Goal: Task Accomplishment & Management: Use online tool/utility

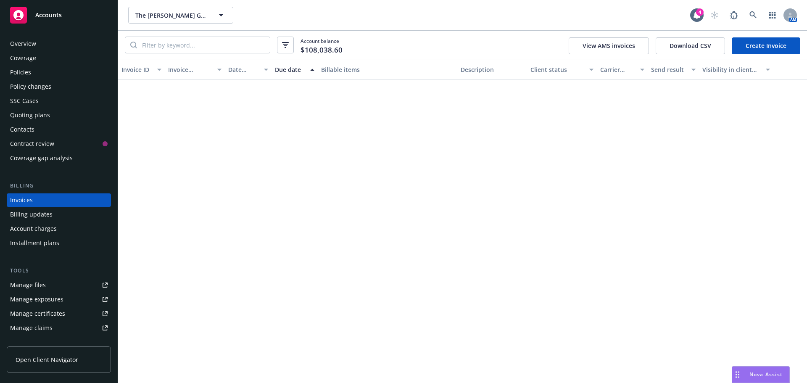
scroll to position [2010, 0]
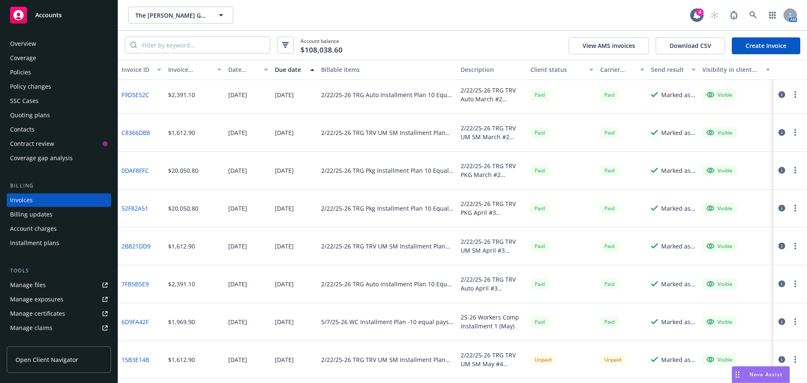
click at [26, 114] on div "Quoting plans" at bounding box center [30, 114] width 40 height 13
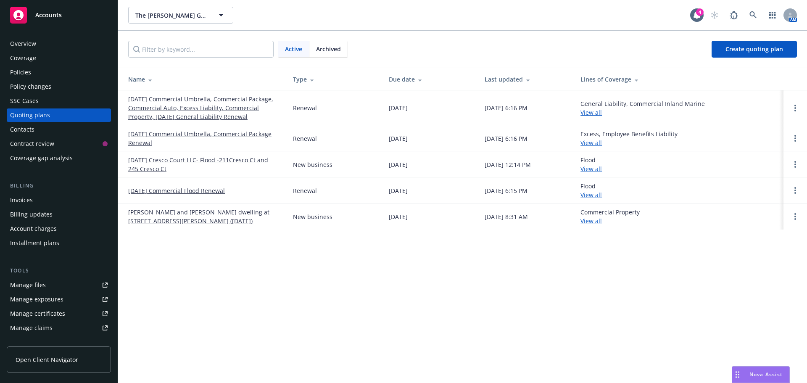
click at [24, 70] on div "Policies" at bounding box center [20, 72] width 21 height 13
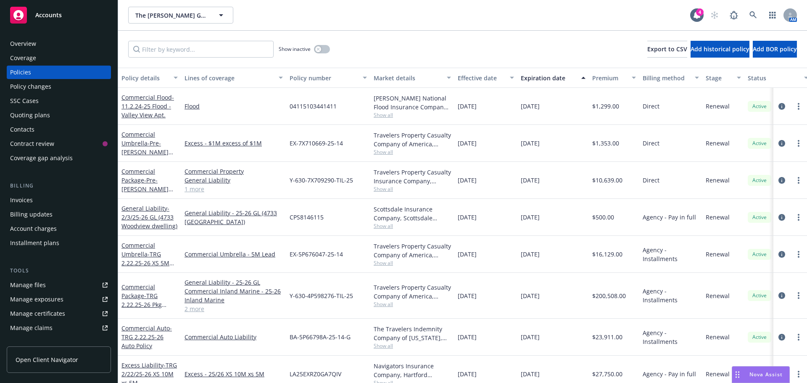
drag, startPoint x: 246, startPoint y: 58, endPoint x: 244, endPoint y: 53, distance: 5.7
click at [246, 58] on div "Show inactive Export to CSV Add historical policy Add BOR policy" at bounding box center [462, 49] width 689 height 37
click at [244, 50] on input "Filter by keyword..." at bounding box center [201, 49] width 146 height 17
paste input "0100297882 04"
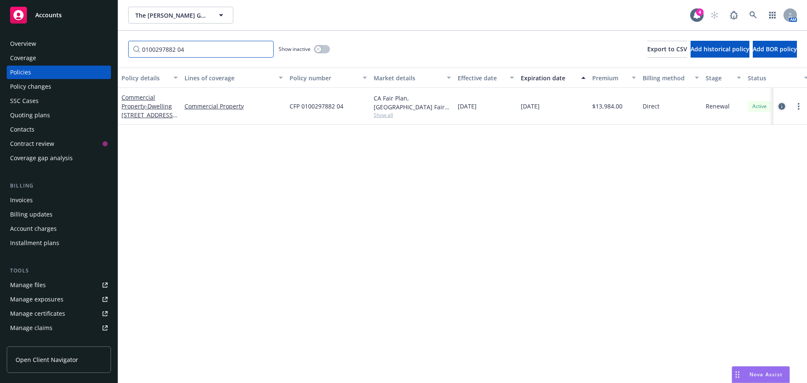
type input "0100297882 04"
click at [778, 105] on link "circleInformation" at bounding box center [782, 106] width 10 height 10
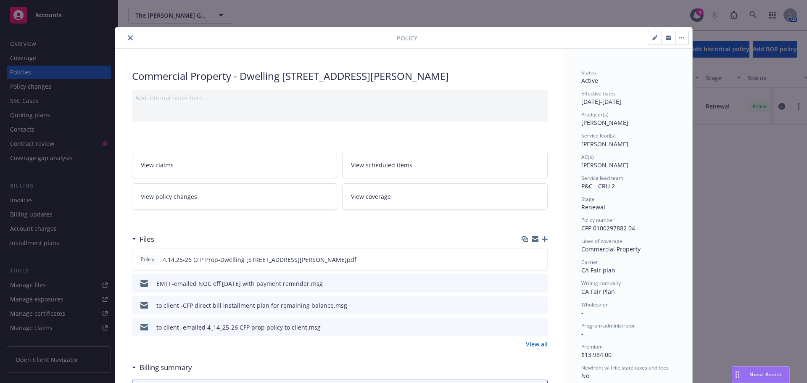
click at [543, 240] on icon "button" at bounding box center [545, 239] width 6 height 6
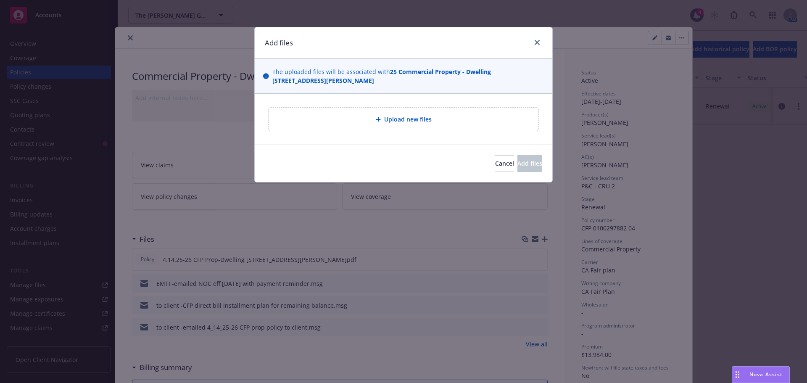
type textarea "x"
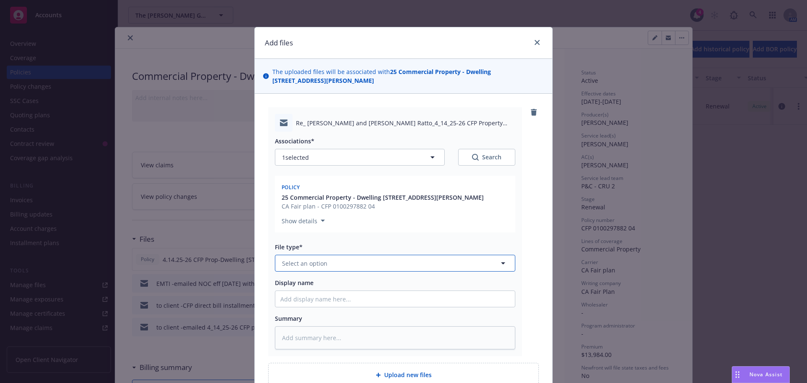
click at [323, 266] on span "Select an option" at bounding box center [304, 263] width 45 height 9
type input "proo"
click at [312, 287] on span "Proof of payment" at bounding box center [309, 286] width 51 height 9
click at [308, 293] on input "Display name" at bounding box center [395, 299] width 240 height 16
type textarea "x"
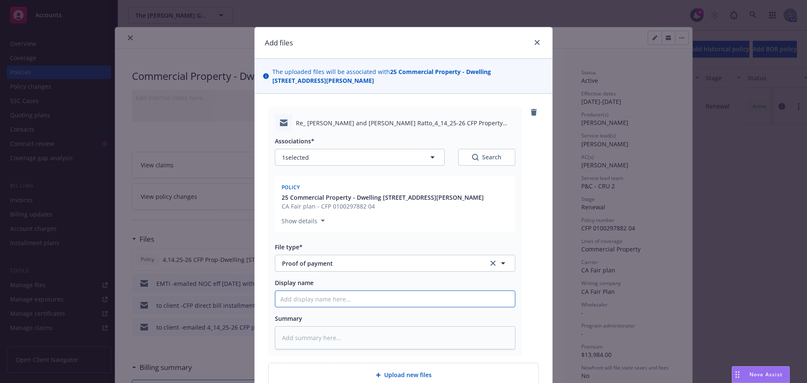
type input "E"
type textarea "x"
type input "EM"
type textarea "x"
type input "EMF"
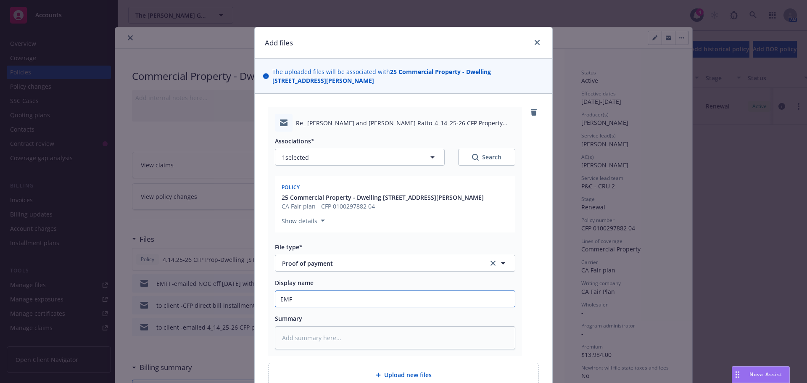
type textarea "x"
type input "EMFC"
type textarea "x"
type input "EMF"
type textarea "x"
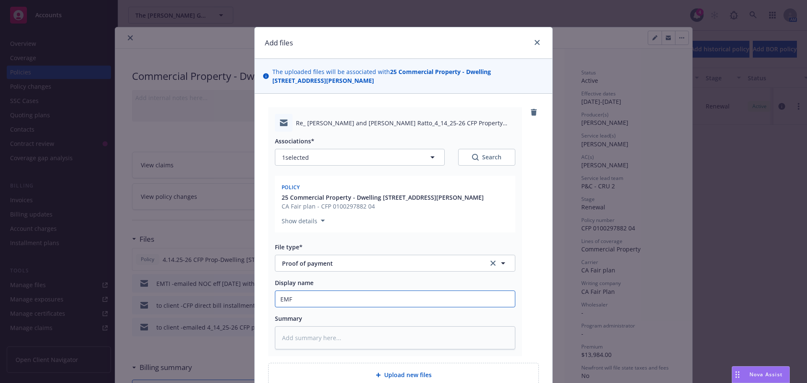
type input "EMFI"
type textarea "x"
type input "EMFI"
type textarea "x"
type input "EMFI -"
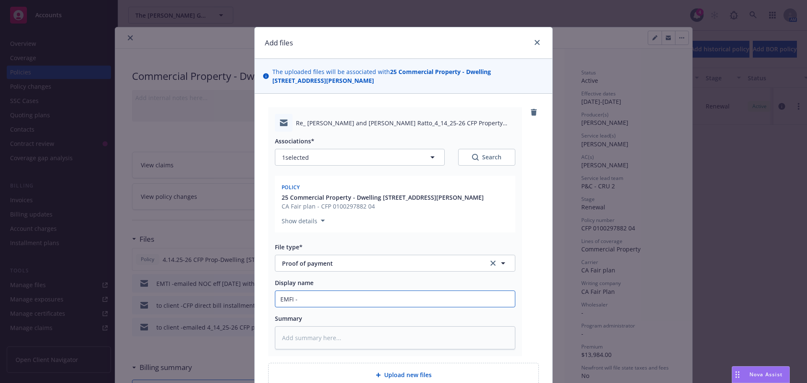
type textarea "x"
type input "EMFI -c"
type textarea "x"
type input "EMFI -cl"
type textarea "x"
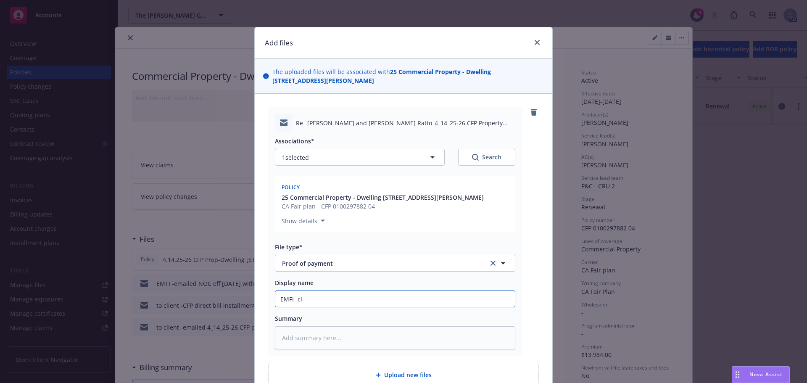
type input "EMFI -cli"
type textarea "x"
type input "EMFI -clie"
type textarea "x"
type input "EMFI -clien"
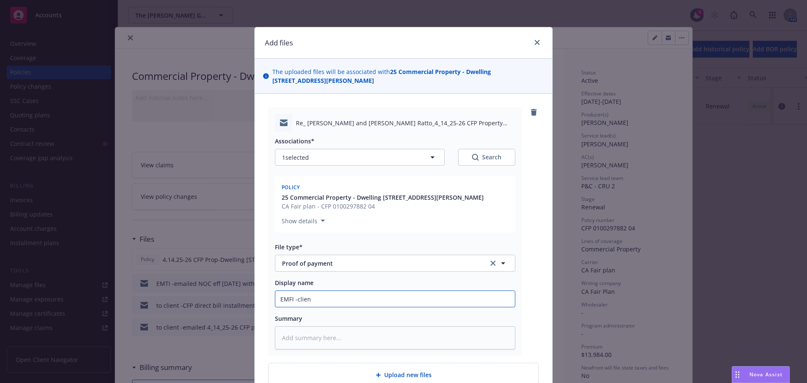
type textarea "x"
type input "EMFI -client"
type textarea "x"
type input "EMFI -client"
type textarea "x"
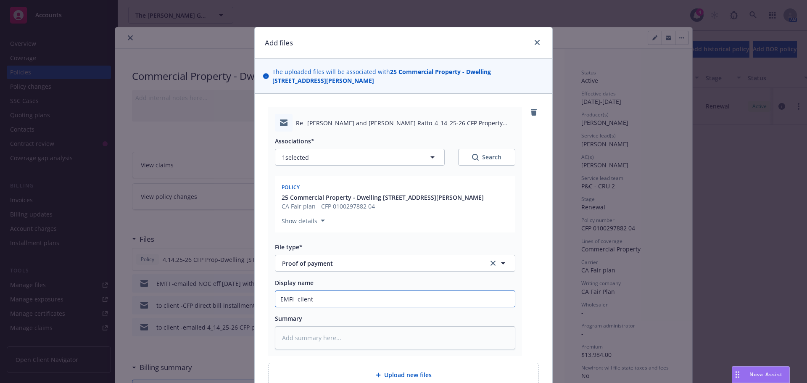
type input "EMFI -client c"
type textarea "x"
type input "EMFI -client co"
type textarea "x"
type input "EMFI -client con"
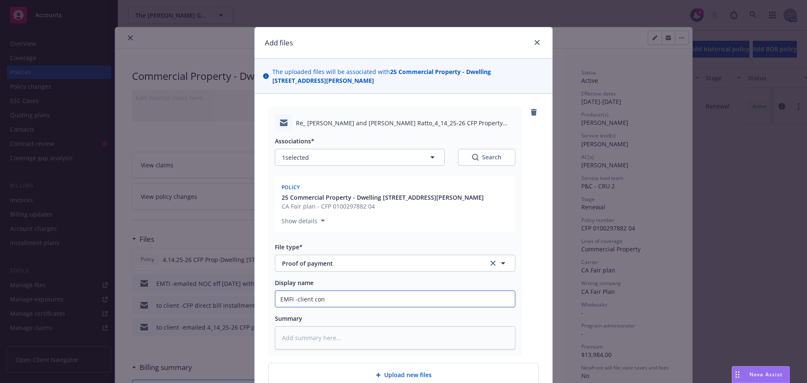
type textarea "x"
type input "EMFI -client conf"
type textarea "x"
type input "EMFI -client confi"
type textarea "x"
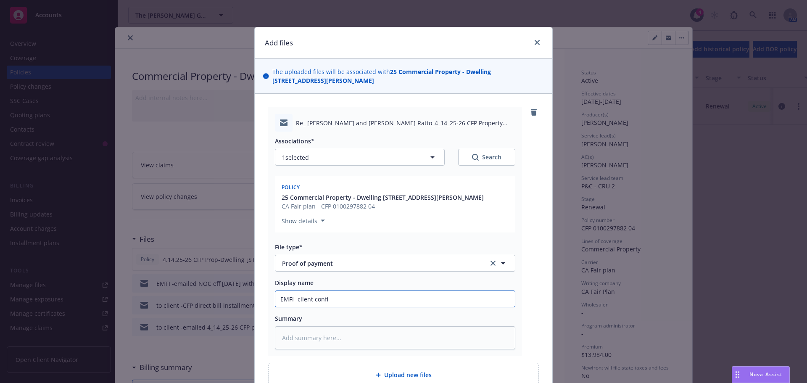
type input "EMFI -client confir"
type textarea "x"
type input "EMFI -client confirm"
type textarea "x"
type input "EMFI -client confirm"
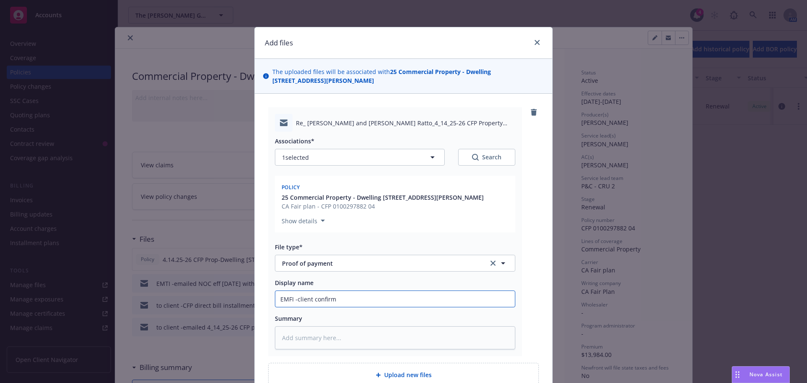
type textarea "x"
type input "EMFI -client confirm"
type textarea "x"
type input "EMFI -client confirme"
type textarea "x"
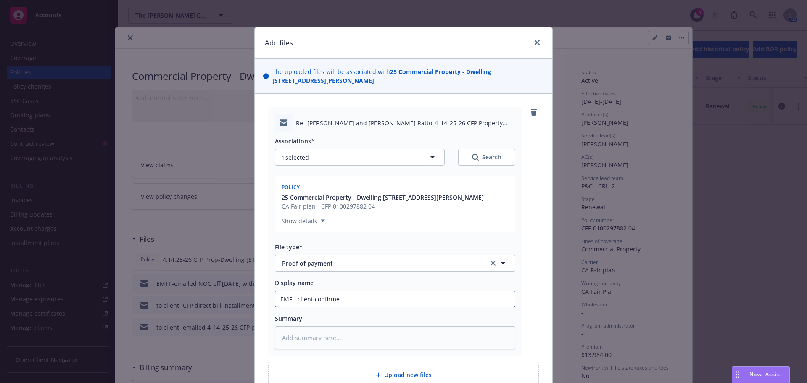
type input "EMFI -client confirmed"
type textarea "x"
type input "EMFI -client confirmed"
type textarea "x"
type input "EMFI -client confirmed t"
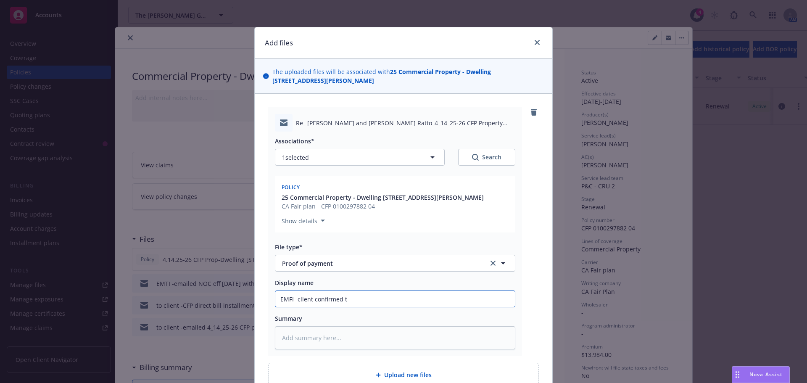
type textarea "x"
type input "EMFI -client confirmed th"
type textarea "x"
type input "EMFI -client confirmed the"
type textarea "x"
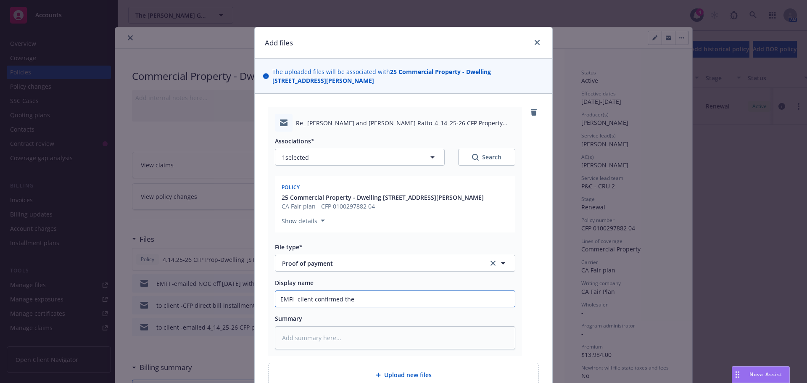
type input "EMFI -client confirmed the"
type textarea "x"
type input "EMFI -client confirmed the p"
type textarea "x"
type input "EMFI -client confirmed the pa"
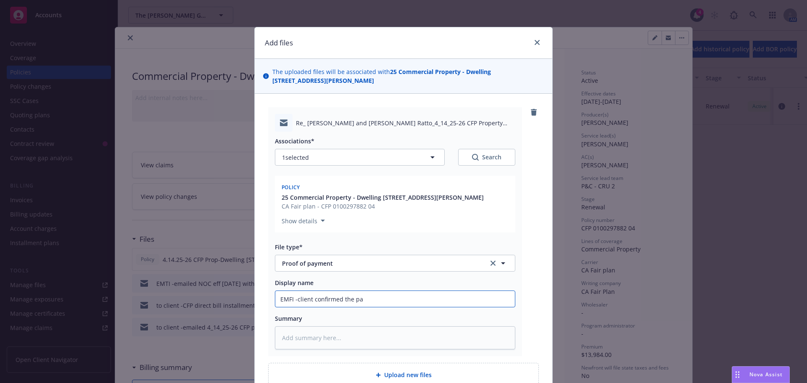
type textarea "x"
type input "EMFI -client confirmed the pay"
type textarea "x"
type input "EMFI -client confirmed the payme"
type textarea "x"
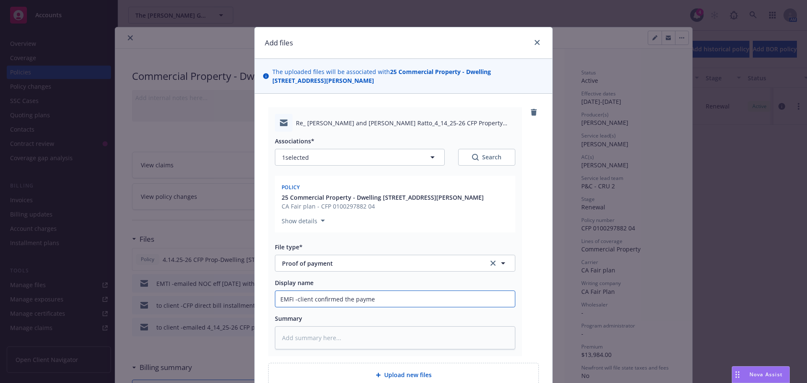
type input "EMFI -client confirmed the paymet"
type textarea "x"
type input "EMFI -client confirmed the payme"
type textarea "x"
type input "EMFI -client confirmed the paym"
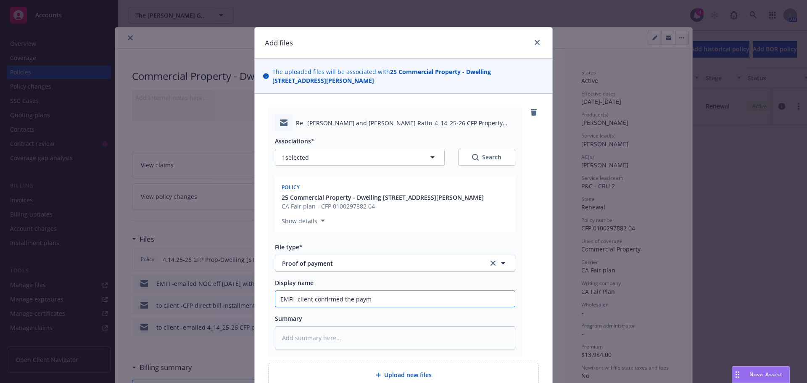
type textarea "x"
type input "EMFI -client confirmed the pay"
type textarea "x"
type input "EMFI -client confirmed the pa"
type textarea "x"
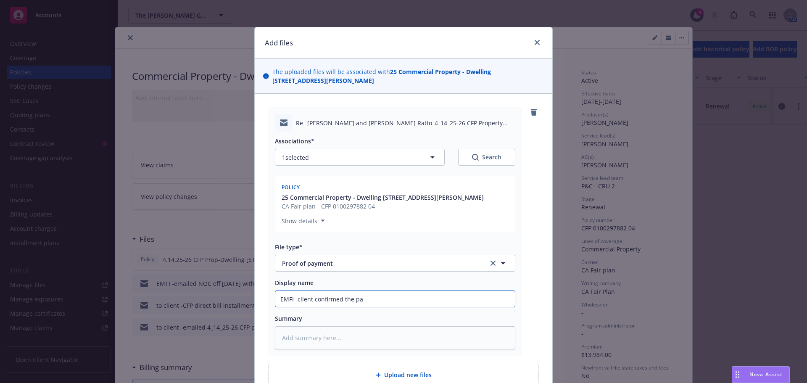
type input "EMFI -client confirmed the p"
type textarea "x"
type input "EMFI -client confirmed the"
paste input "mailed on the 21st. Check number 4221"
type textarea "x"
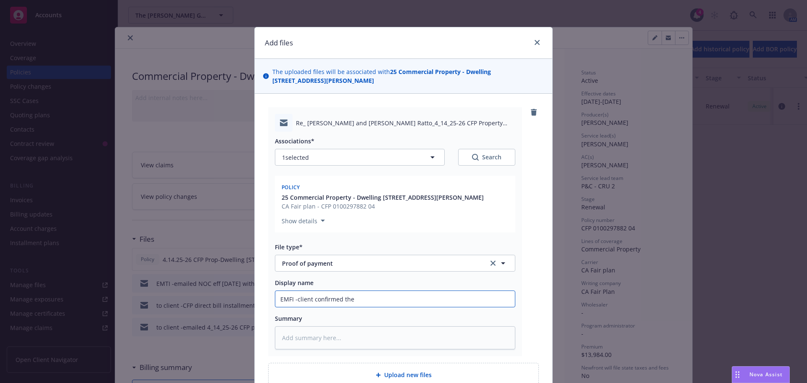
type input "EMFI -client confirmed the mailed on the 21st. Check number 4221"
type textarea "x"
type input "EMFI -client confirmed the mailed on the 21st. Check number 4221"
type textarea "x"
type input "EMFI -client confirmed the mailed on the 21st. Check number 4221 t"
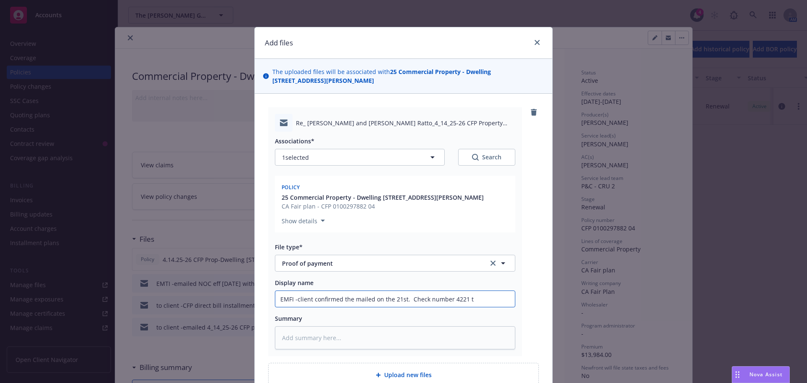
type textarea "x"
type input "EMFI -client confirmed the mailed on the 21st. Check number 4221 to"
type textarea "x"
type input "EMFI -client confirmed the mailed on the 21st. Check number 4221 to"
type textarea "x"
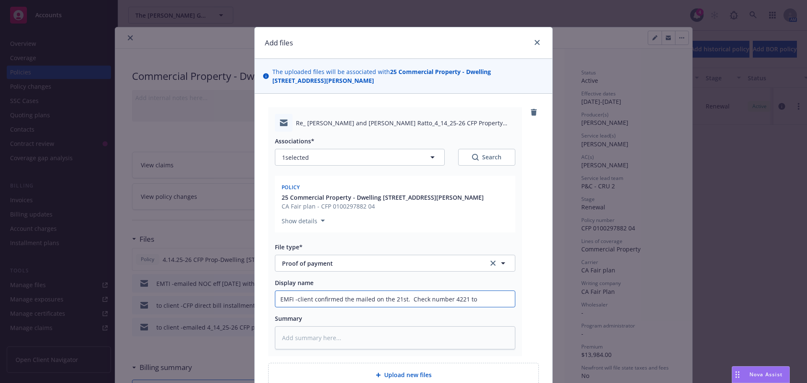
type input "EMFI -client confirmed the mailed on the 21st. Check number 4221 to C"
type textarea "x"
type input "EMFI -client confirmed the mailed on the 21st. Check number 4221 to CF"
type textarea "x"
type input "EMFI -client confirmed the mailed on the 21st. Check number 4221 to CFP"
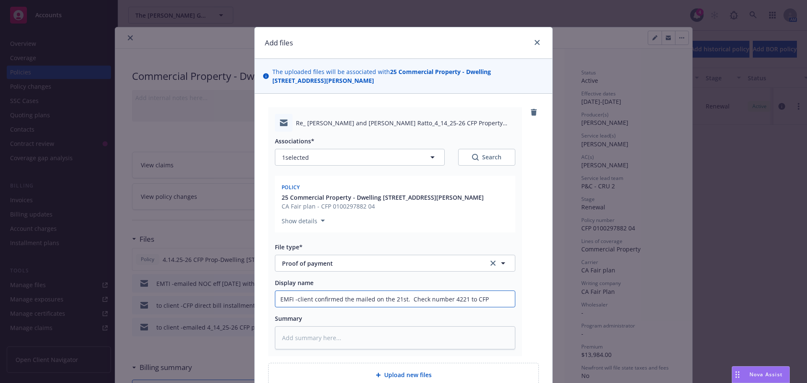
click at [402, 302] on input "EMFI -client confirmed the mailed on the 21st. Check number 4221 to CFP" at bounding box center [395, 299] width 240 height 16
type textarea "x"
type input "EMFI -client confirmed the mailed on the 21st . Check number 4221 to CFP"
type textarea "x"
type input "EMFI -client confirmed the mailed on the 21st t. Check number 4221 to CFP"
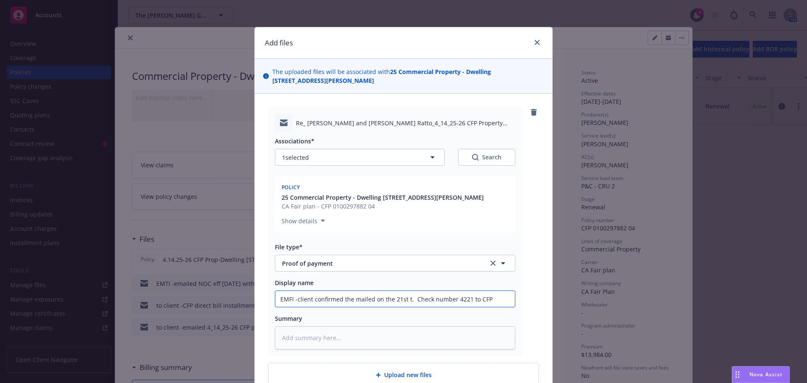
type textarea "x"
type input "EMFI -client confirmed the mailed on the 21st to. Check number 4221 to CFP"
type textarea "x"
type input "EMFI -client confirmed the mailed on the 21st to . Check number 4221 to CFP"
type textarea "x"
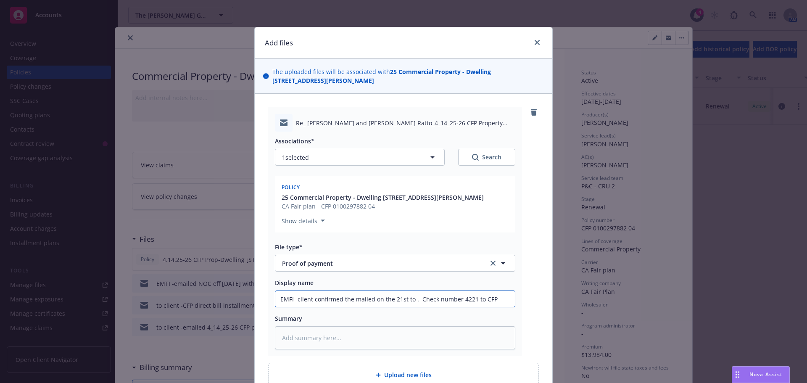
type input "EMFI -client confirmed the mailed on the 21st to C. Check number 4221 to CFP"
type textarea "x"
type input "EMFI -client confirmed the mailed on the 21st to CF. Check number 4221 to CFP"
type textarea "x"
type input "EMFI -client confirmed the mailed on the 21st to CFP. Check number 4221 to CFP"
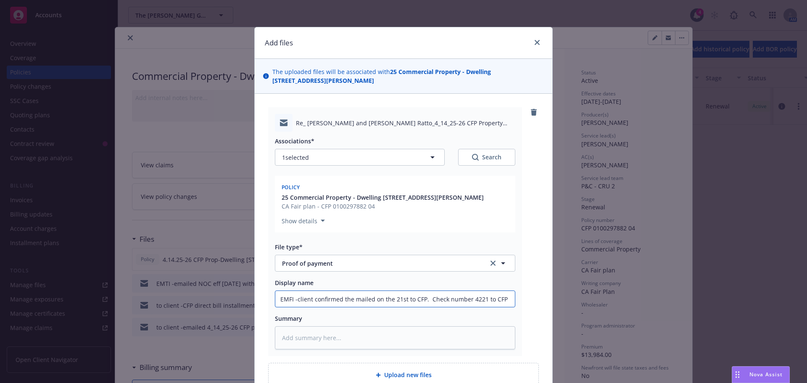
drag, startPoint x: 426, startPoint y: 300, endPoint x: 421, endPoint y: 301, distance: 5.1
click at [421, 301] on input "EMFI -client confirmed the mailed on the 21st to CFP. Check number 4221 to CFP" at bounding box center [395, 299] width 240 height 16
type textarea "x"
type input "EMFI -client confirmed the mailed on the 21st to CFP-Check number 4221 to CFP"
drag, startPoint x: 479, startPoint y: 304, endPoint x: 523, endPoint y: 305, distance: 43.3
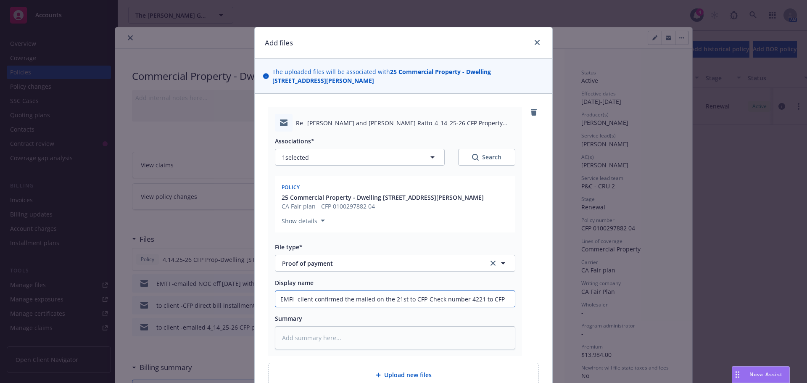
click at [523, 305] on div "Re_ [PERSON_NAME] and [PERSON_NAME] Ratto_4_14_25-26 CFP Property Renewal Polic…" at bounding box center [403, 231] width 271 height 249
type textarea "x"
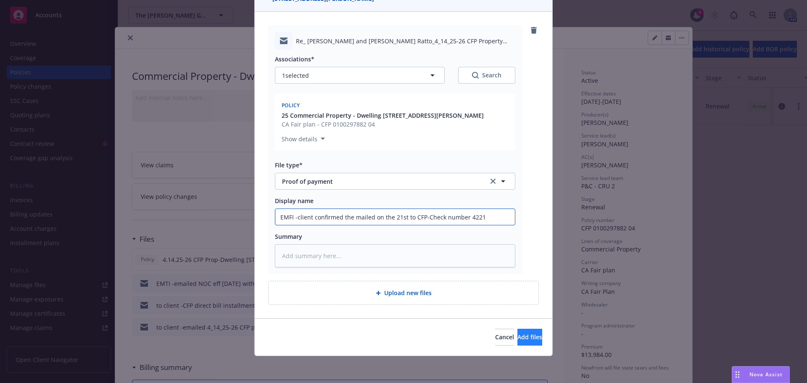
type input "EMFI -client confirmed the mailed on the 21st to CFP-Check number 4221"
click at [518, 342] on button "Add files" at bounding box center [530, 337] width 25 height 17
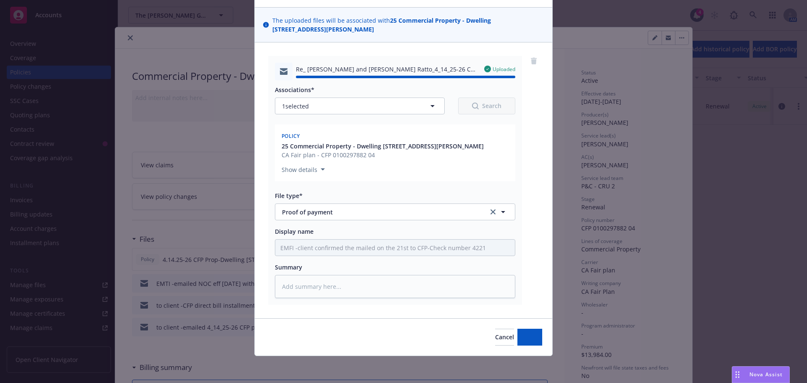
type textarea "x"
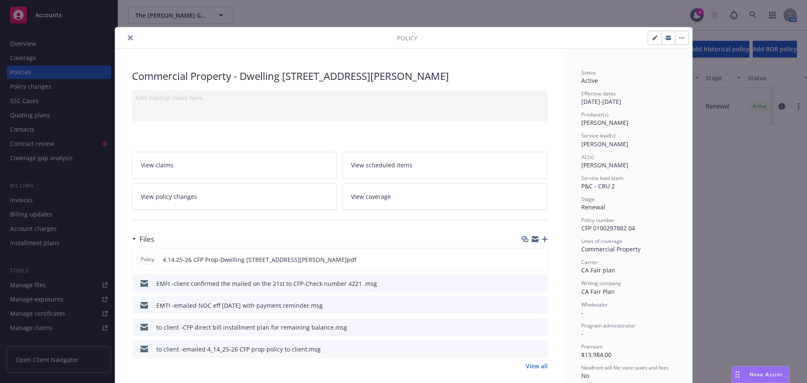
click at [544, 240] on icon "button" at bounding box center [545, 239] width 6 height 6
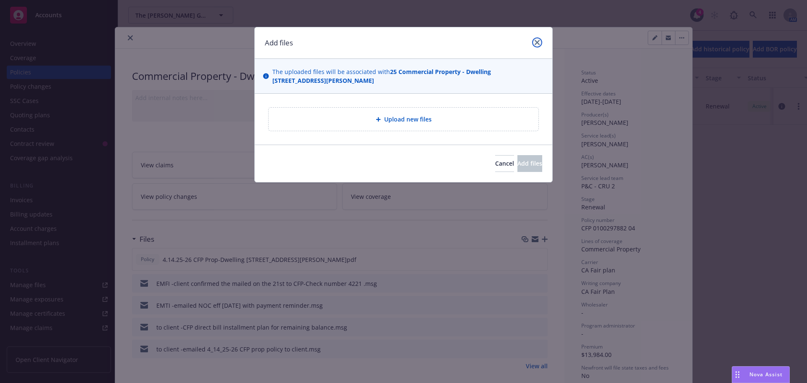
click at [535, 44] on icon "close" at bounding box center [537, 42] width 5 height 5
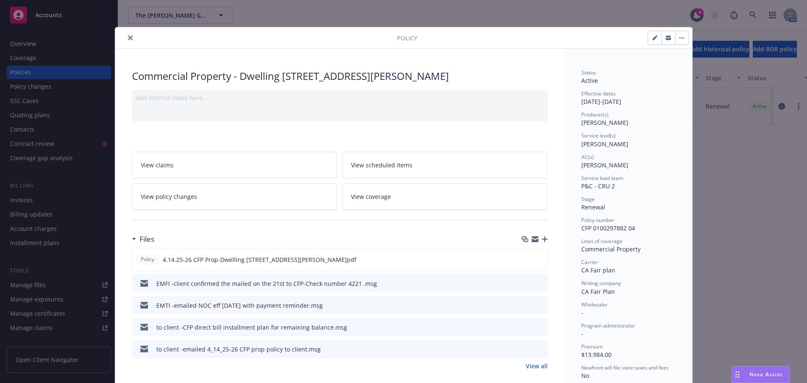
click at [129, 38] on icon "close" at bounding box center [130, 37] width 5 height 5
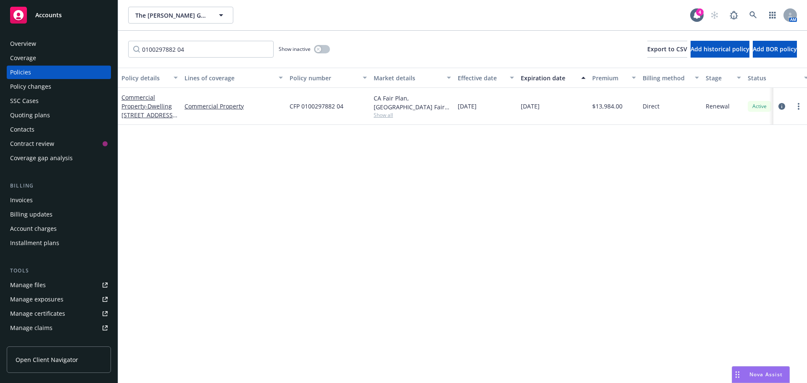
click at [26, 288] on div "Manage files" at bounding box center [28, 284] width 36 height 13
click at [20, 72] on div "Policies" at bounding box center [20, 72] width 21 height 13
click at [22, 89] on div "Policy changes" at bounding box center [30, 86] width 41 height 13
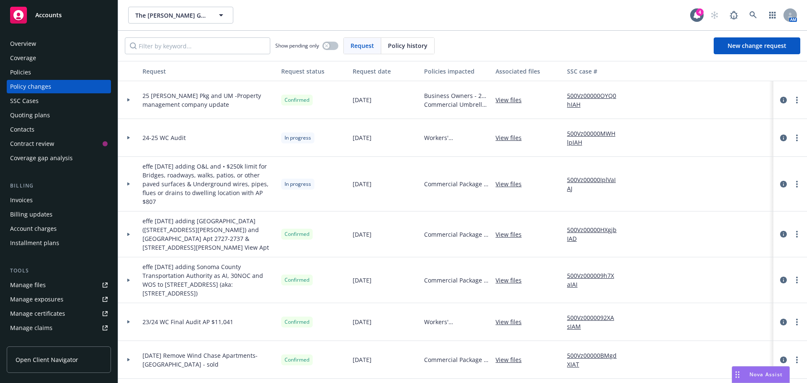
click at [21, 77] on div "Policies" at bounding box center [20, 72] width 21 height 13
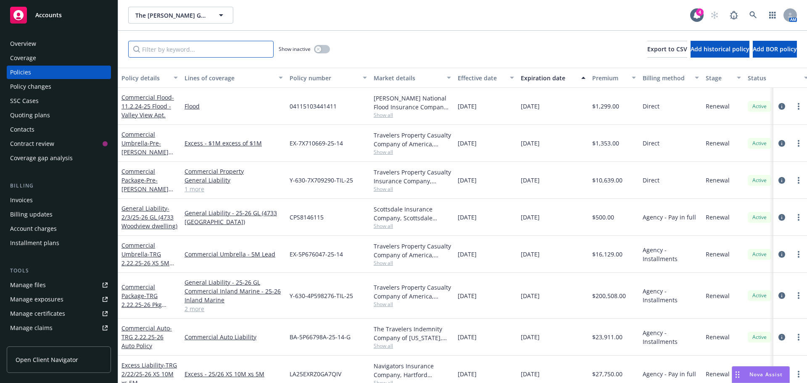
click at [175, 52] on input "Filter by keyword..." at bounding box center [201, 49] width 146 height 17
paste input "AXBP24000639-01"
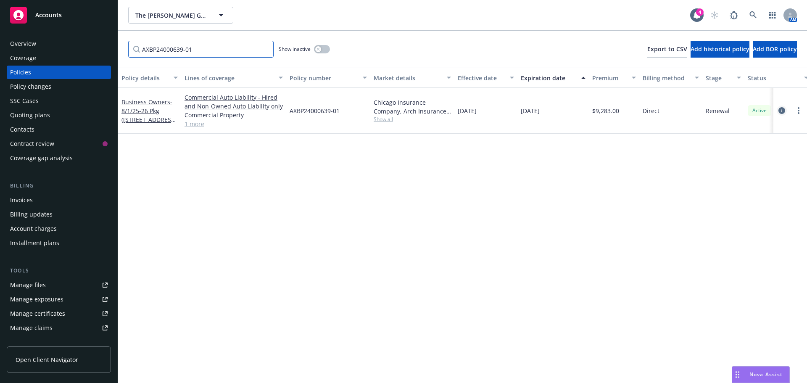
type input "AXBP24000639-01"
click at [783, 109] on icon "circleInformation" at bounding box center [782, 110] width 7 height 7
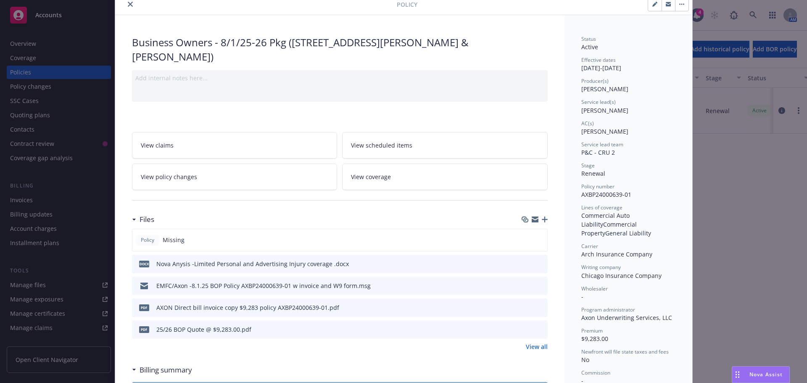
scroll to position [84, 0]
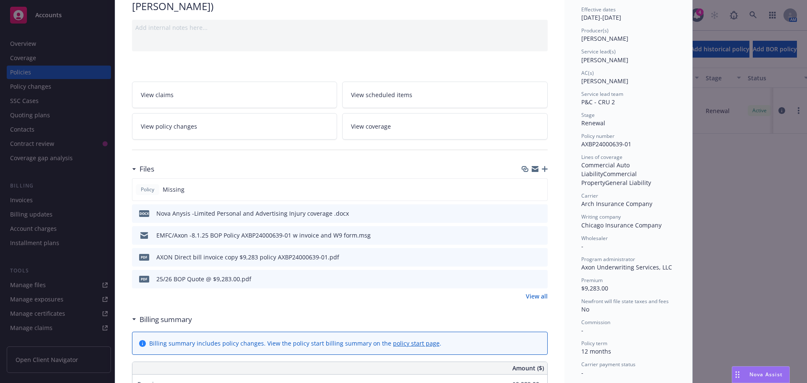
click at [537, 292] on link "View all" at bounding box center [537, 296] width 22 height 9
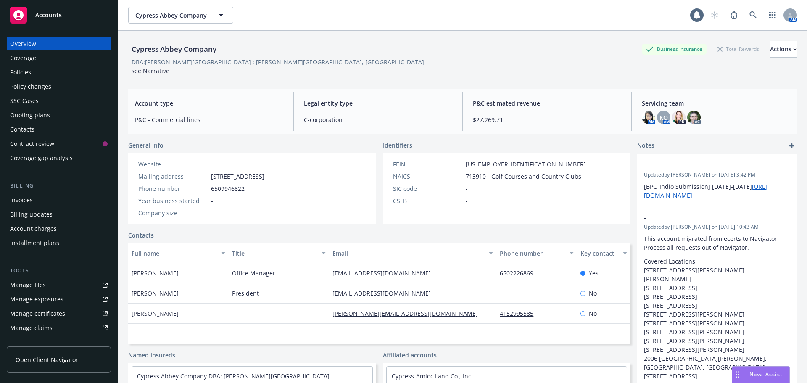
click at [20, 114] on div "Quoting plans" at bounding box center [30, 114] width 40 height 13
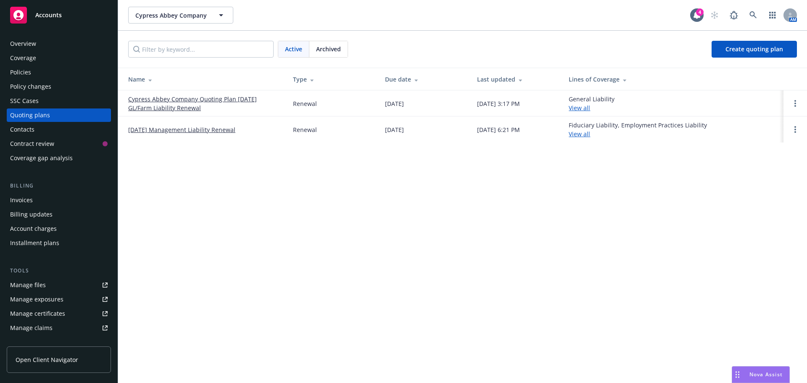
click at [164, 103] on link "Cypress Abbey Company Quoting Plan 9/7/25 GL/Farm Liability Renewal" at bounding box center [203, 104] width 151 height 18
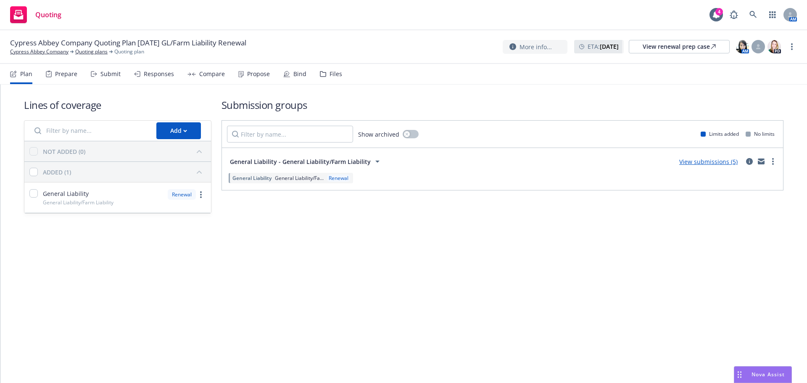
click at [334, 75] on div "Files" at bounding box center [336, 74] width 13 height 7
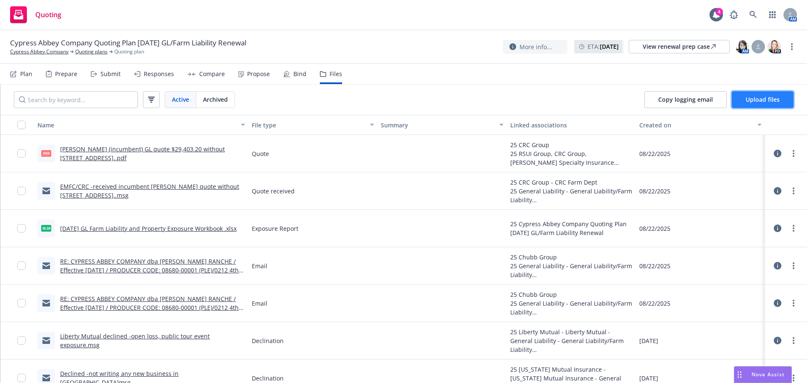
click at [767, 101] on span "Upload files" at bounding box center [763, 99] width 34 height 8
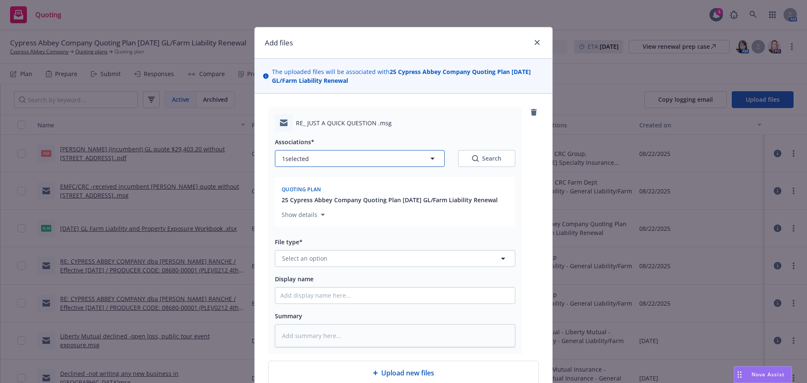
click at [433, 160] on icon "button" at bounding box center [433, 158] width 10 height 10
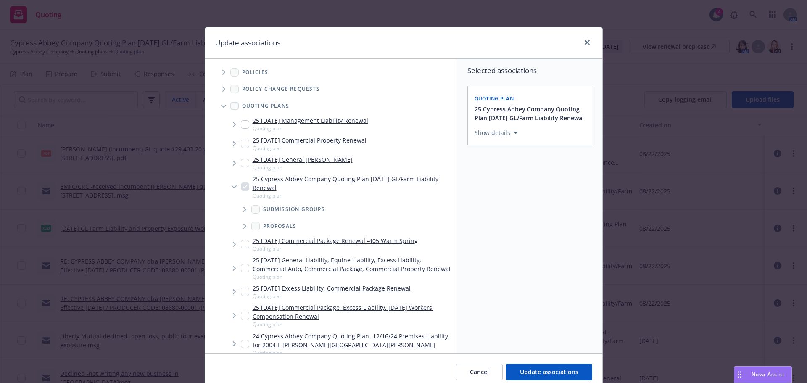
click at [223, 74] on span "Tree Example" at bounding box center [223, 72] width 13 height 13
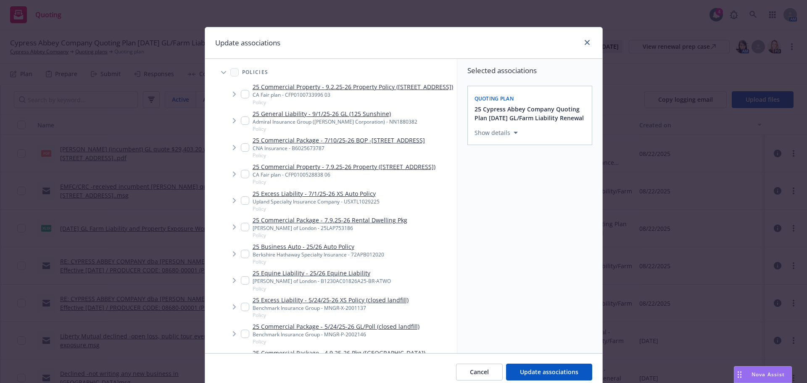
click at [221, 74] on icon "Tree Example" at bounding box center [223, 72] width 5 height 3
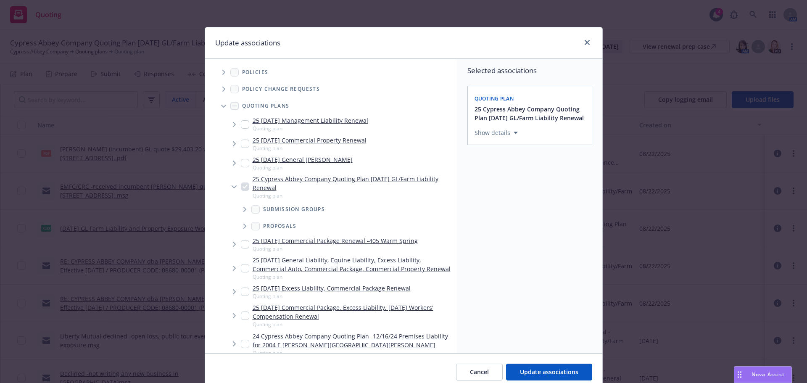
click at [222, 73] on icon "Tree Example" at bounding box center [223, 72] width 3 height 5
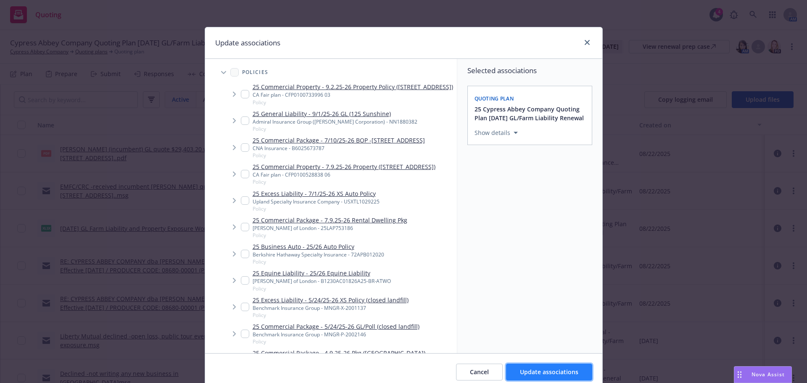
click at [520, 371] on span "Update associations" at bounding box center [549, 372] width 58 height 8
type textarea "x"
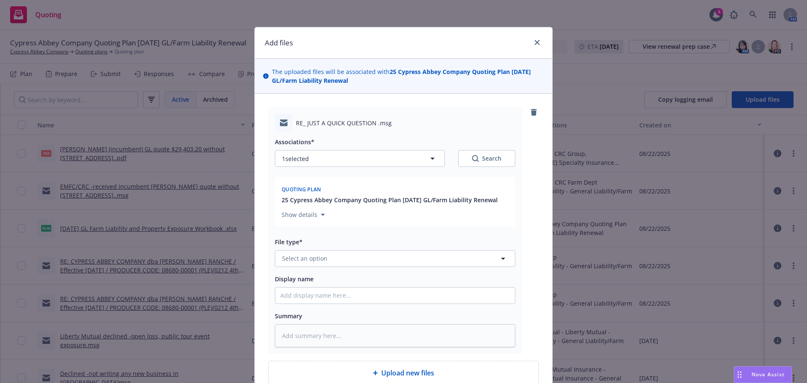
scroll to position [80, 0]
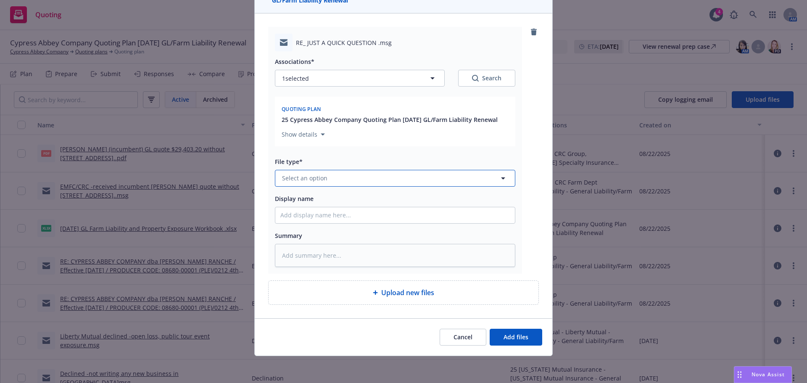
click at [323, 180] on button "Select an option" at bounding box center [395, 178] width 241 height 17
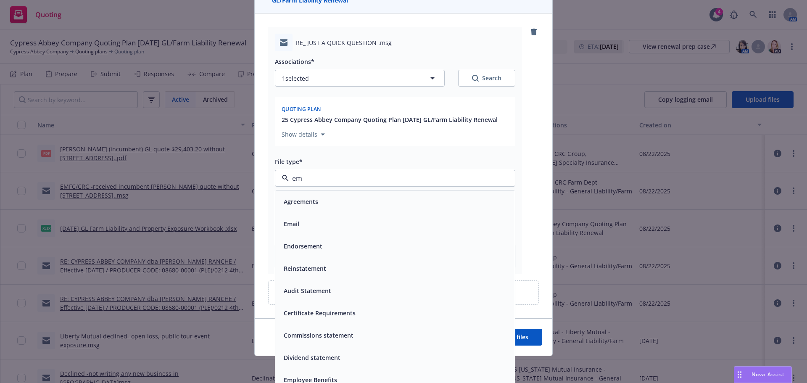
type input "e"
type input "coo"
type textarea "x"
type input "com"
click at [352, 200] on div "Communication" at bounding box center [395, 202] width 230 height 12
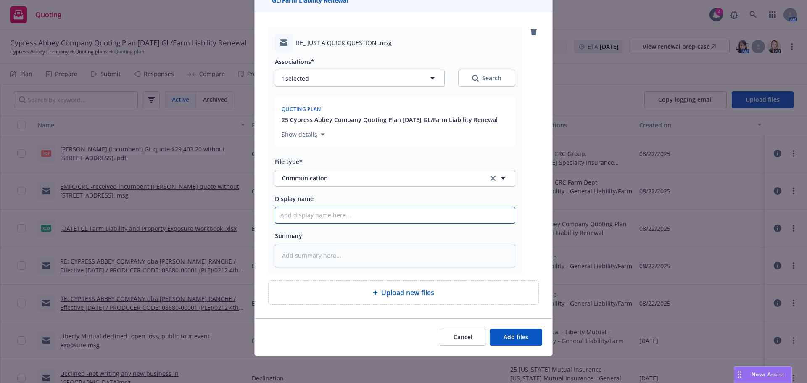
click at [289, 219] on input "Display name" at bounding box center [395, 215] width 240 height 16
type textarea "x"
type input "E"
type textarea "x"
type input "EM"
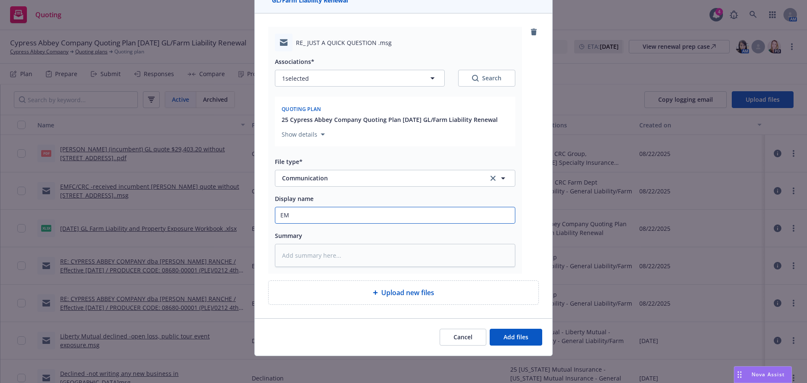
type textarea "x"
type input "EMT"
type textarea "x"
type input "EMTI"
type textarea "x"
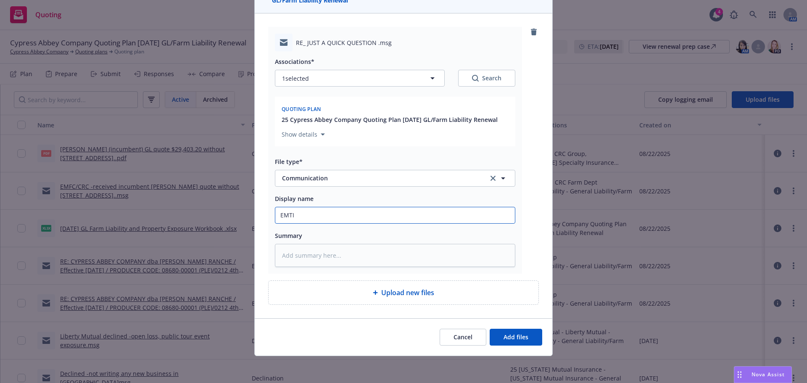
type input "EMTI"
type textarea "x"
type input "EMTI -"
type textarea "x"
type input "EMTI -r"
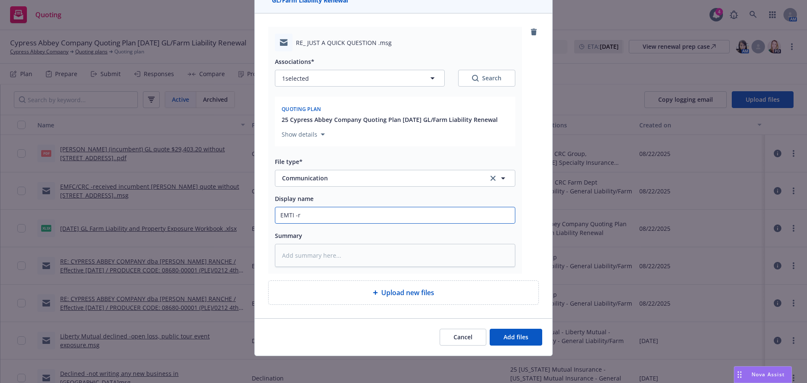
type textarea "x"
type input "EMTI -re"
type textarea "x"
type input "EMTI -requ"
type textarea "x"
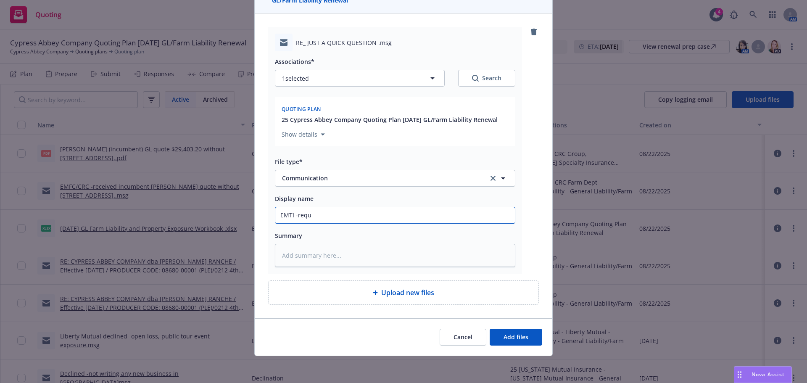
type input "EMTI -reque"
type textarea "x"
type input "EMTI -reques"
type textarea "x"
type input "EMTI -request"
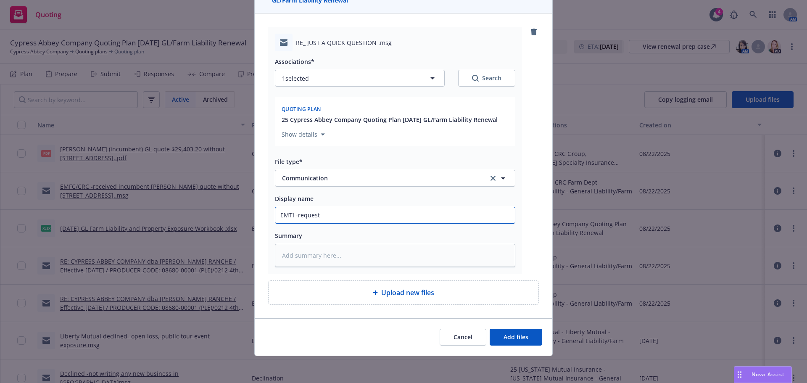
type textarea "x"
type input "EMTI -request"
type textarea "x"
type input "EMTI -request t"
type textarea "x"
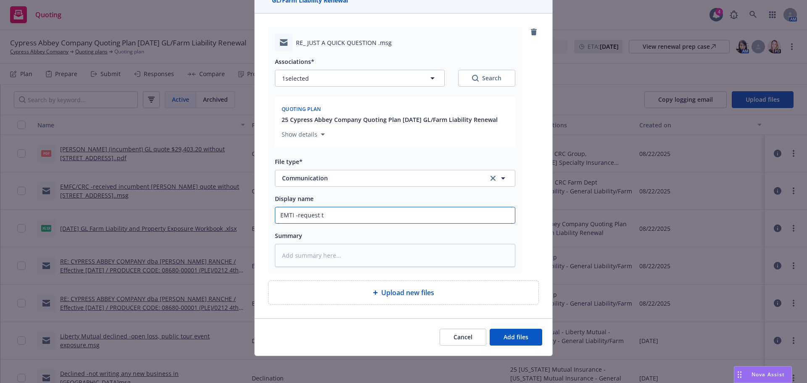
type input "EMTI -request to"
type textarea "x"
type input "EMTI -request to"
type textarea "x"
type input "EMTI -request to c"
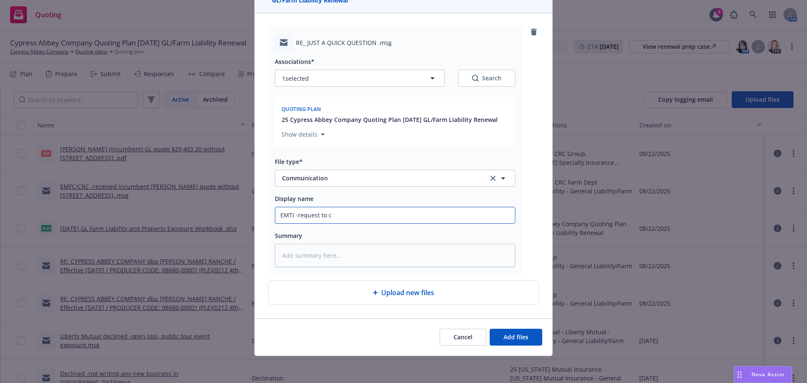
type textarea "x"
type input "EMTI -request to cl"
type textarea "x"
type input "EMTI -request to clie"
type textarea "x"
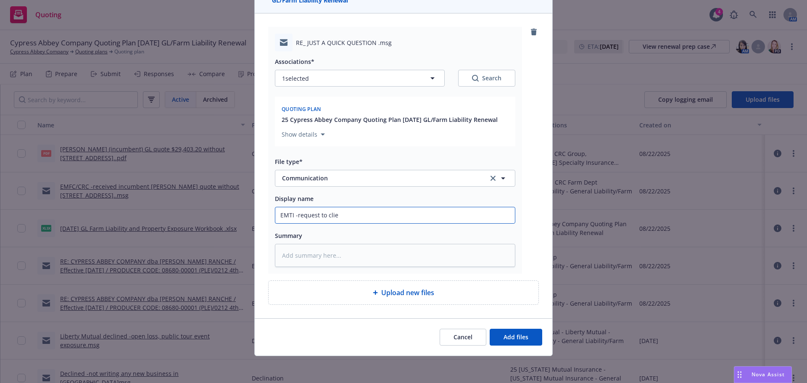
type input "EMTI -request to clien"
type textarea "x"
type input "EMTI -request to client"
type textarea "x"
type input "EMTI -request to clien"
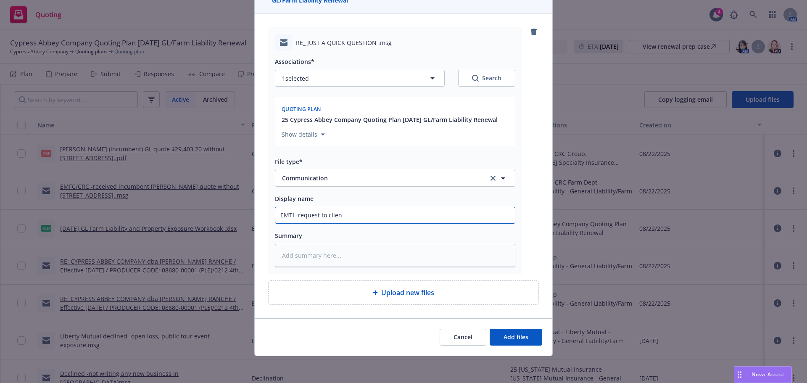
type textarea "x"
type input "EMTI -request to clie"
type textarea "x"
type input "EMTI -request to cli"
type textarea "x"
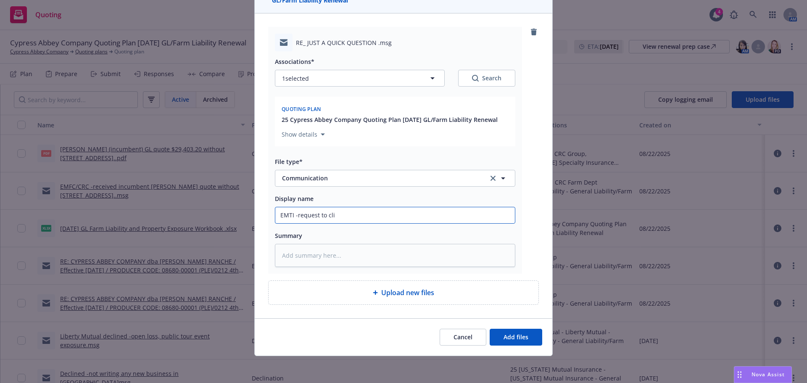
type input "EMTI -request to cl"
type textarea "x"
type input "EMTI -request to cle"
type textarea "x"
type input "EMTI -request to cler"
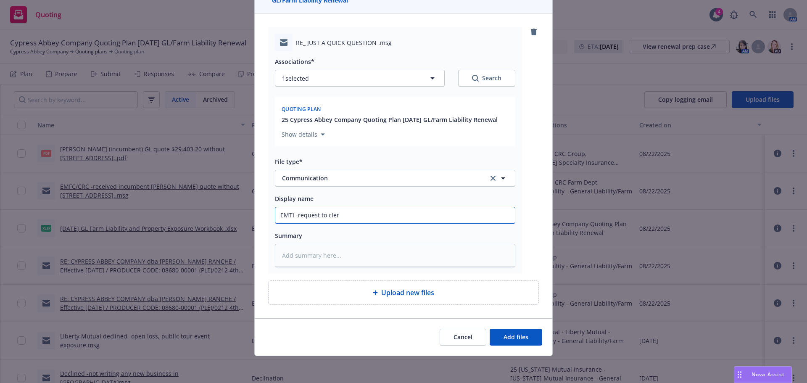
type textarea "x"
type input "EMTI -request to cle"
type textarea "x"
type input "EMTI -request to cl"
type textarea "x"
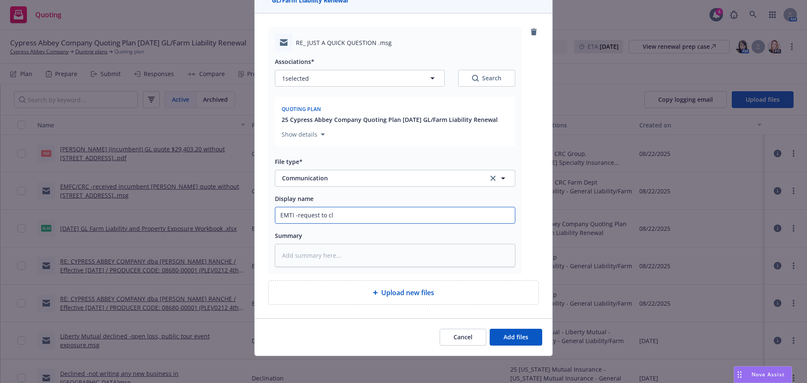
type input "EMTI -request to cle"
type textarea "x"
type input "EMTI -request to cler"
type textarea "x"
type input "EMTI -request to cleri"
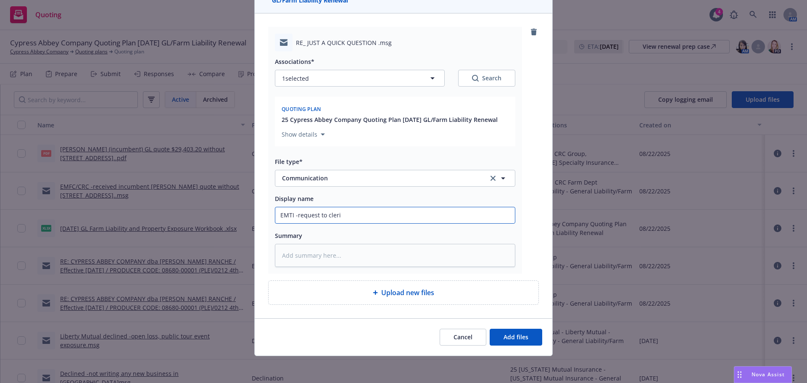
type textarea "x"
type input "EMTI -request to clerif"
type textarea "x"
type input "EMTI -request to clerify"
type textarea "x"
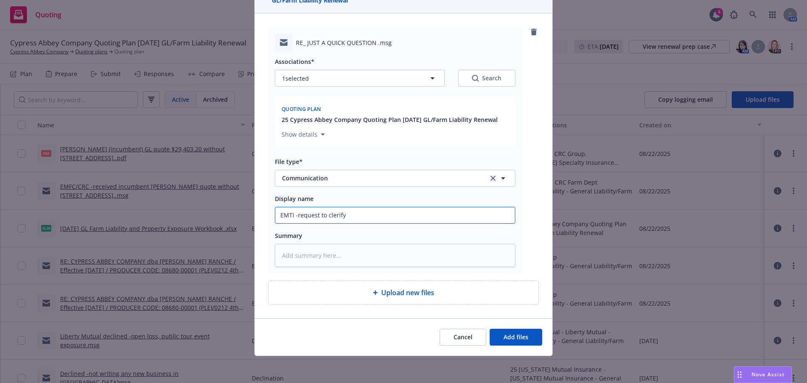
type input "EMTI -request to clerify"
type textarea "x"
type input "EMTI -request to clarify"
click at [412, 216] on input "EMTI -request to clarify" at bounding box center [395, 215] width 240 height 16
type textarea "x"
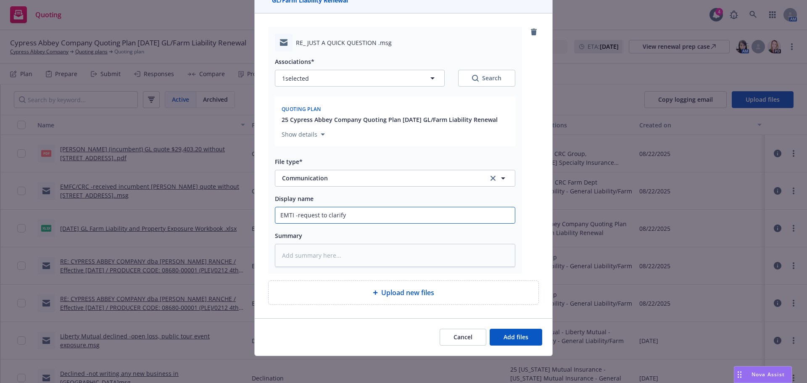
type input "EMTI -request to clarify r"
type textarea "x"
type input "EMTI -request to clarify re"
type textarea "x"
type input "EMTI -request to clarify ren"
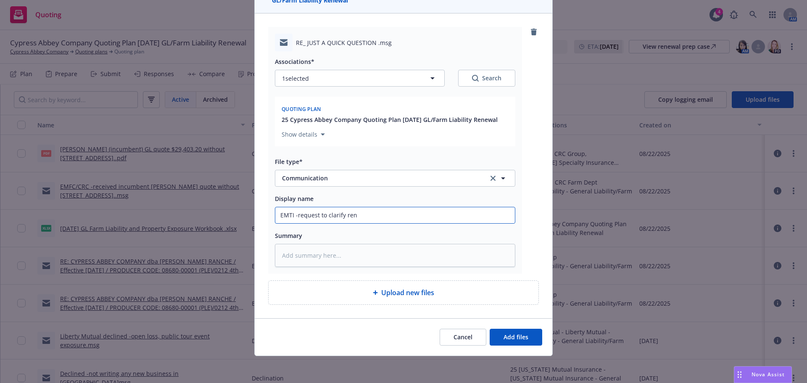
type textarea "x"
type input "EMTI -request to clarify rent"
type textarea "x"
type input "EMTI -request to clarify rente"
type textarea "x"
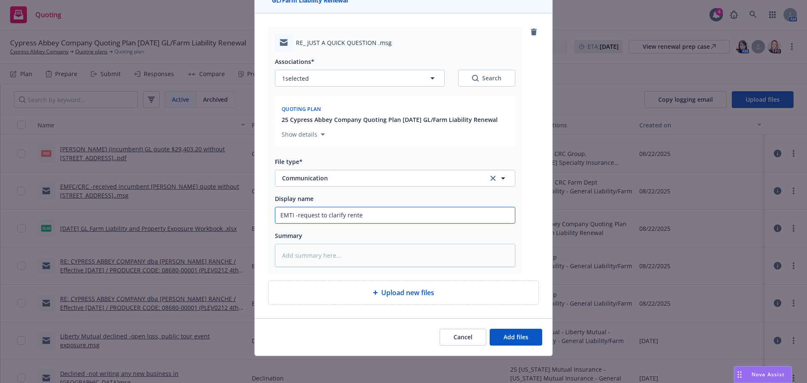
type input "EMTI -request to clarify renter"
type textarea "x"
click at [434, 221] on input "EMTI -request to clarify renter" at bounding box center [395, 215] width 240 height 16
paste input "Roger Nicholson Cattle Co. Inc"
type input "EMTI -request to clarify renter Roger Nicholson Cattle Co. Inc"
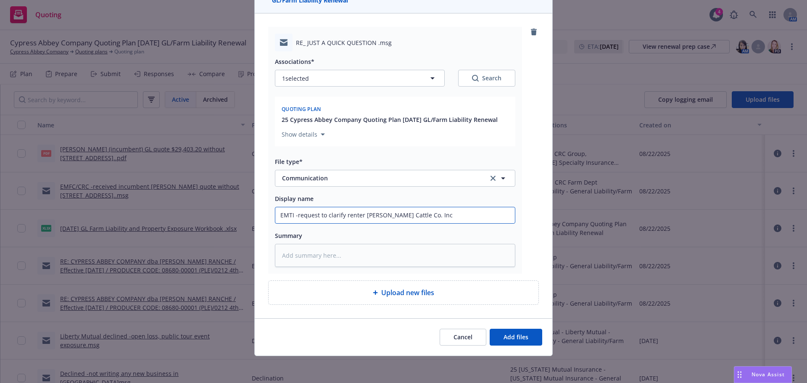
type textarea "x"
type input "EMTI -request to clarify renter Roger Nicholson Cattle Co. Inc"
type textarea "x"
type input "EMTI -request to clarify renter Roger Nicholson Cattle Co. Inc a"
type textarea "x"
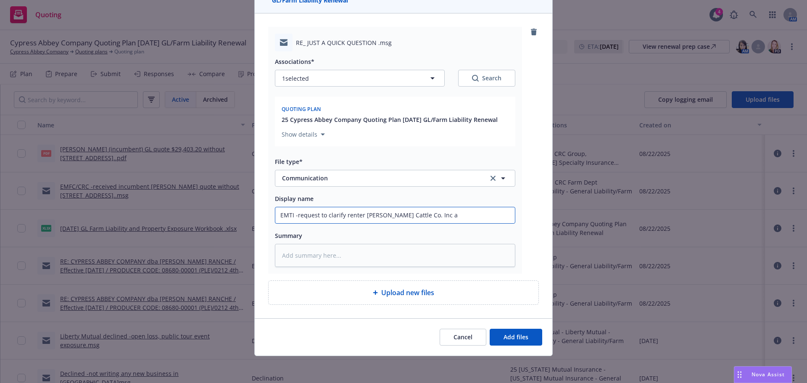
type input "EMTI -request to clarify renter Roger Nicholson Cattle Co. Inc as"
type textarea "x"
type input "EMTI -request to clarify renter Roger Nicholson Cattle Co. Inc ass"
type textarea "x"
type input "EMTI -request to clarify renter Roger Nicholson Cattle Co. Inc asso"
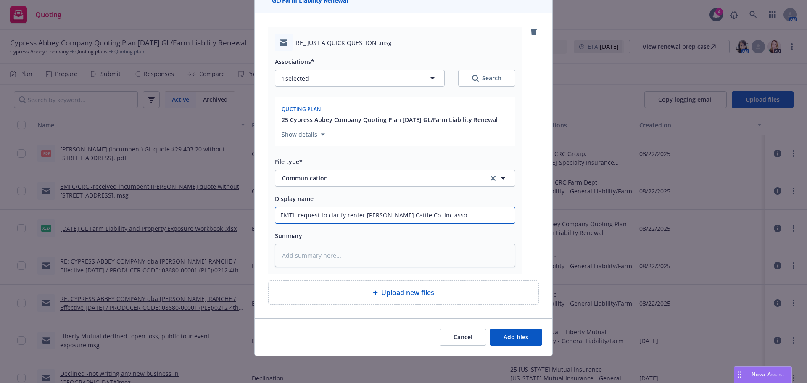
type textarea "x"
type input "EMTI -request to clarify renter Roger Nicholson Cattle Co. Inc assoic"
type textarea "x"
type input "EMTI -request to clarify renter Roger Nicholson Cattle Co. Inc assoica"
type textarea "x"
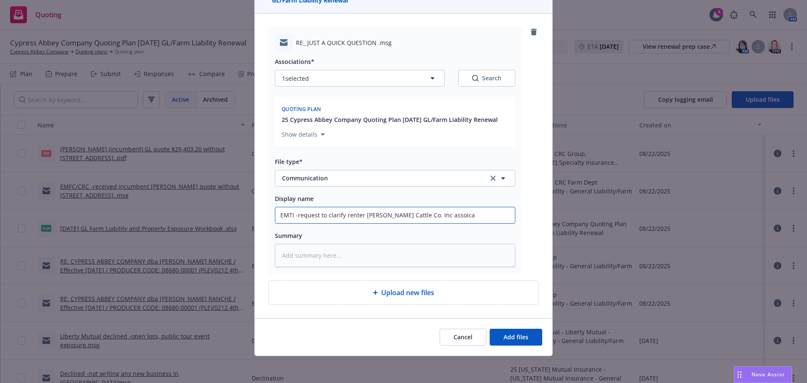
type input "EMTI -request to clarify renter Roger Nicholson Cattle Co. Inc assoicat"
type textarea "x"
type input "EMTI -request to clarify renter Roger Nicholson Cattle Co. Inc assoicate"
type textarea "x"
type input "EMTI -request to clarify renter Roger Nicholson Cattle Co. Inc assoicated"
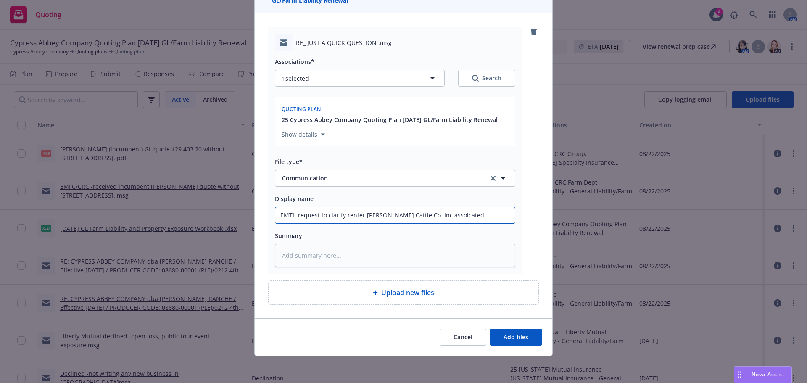
type textarea "x"
type input "EMTI -request to clarify renter Roger Nicholson Cattle Co. Inc assoicated"
type textarea "x"
type input "EMTI -request to clarify renter Roger Nicholson Cattle Co. Inc assoicated l"
type textarea "x"
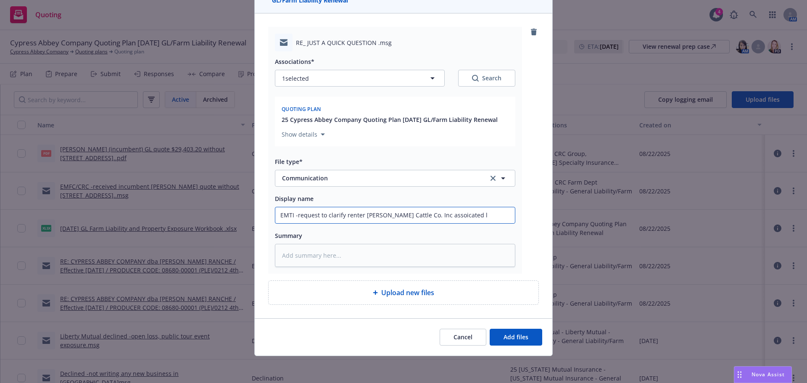
type input "EMTI -request to clarify renter Roger Nicholson Cattle Co. Inc assoicated lo"
type textarea "x"
type input "EMTI -request to clarify renter Roger Nicholson Cattle Co. Inc assoicated loc"
type textarea "x"
type input "EMTI -request to clarify renter Roger Nicholson Cattle Co. Inc assoicated loca"
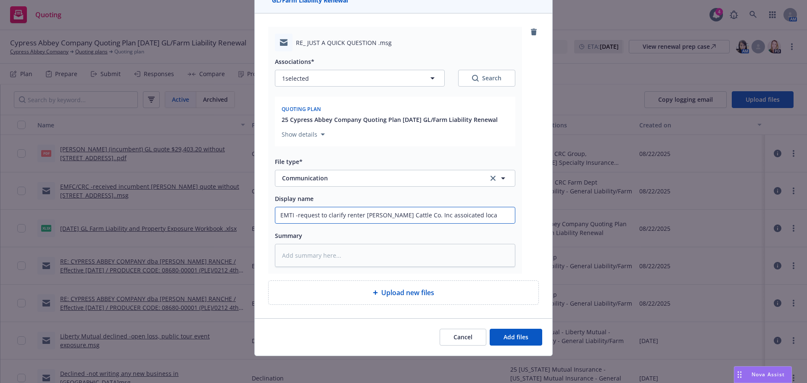
type textarea "x"
type input "EMTI -request to clarify renter Roger Nicholson Cattle Co. Inc assoicated locat"
type textarea "x"
type input "EMTI -request to clarify renter Roger Nicholson Cattle Co. Inc assoicated locati"
type textarea "x"
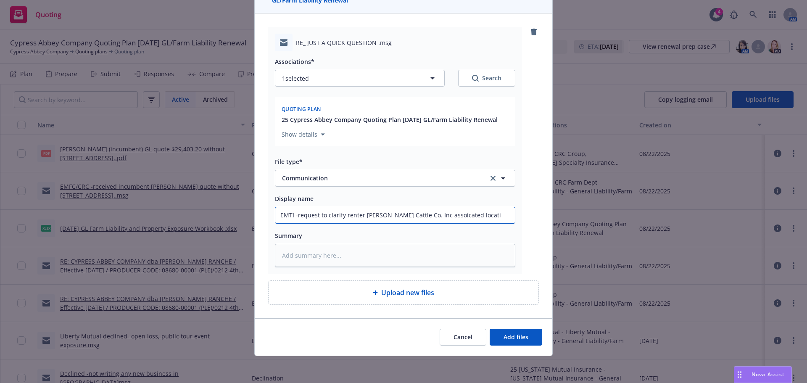
type input "EMTI -request to clarify renter Roger Nicholson Cattle Co. Inc assoicated locat…"
type textarea "x"
type input "EMTI -request to clarify renter Roger Nicholson Cattle Co. Inc assoicated locat…"
type textarea "x"
type input "EMTI -request to clarify renter Roger Nicholson Cattle Co. Inc associated locat…"
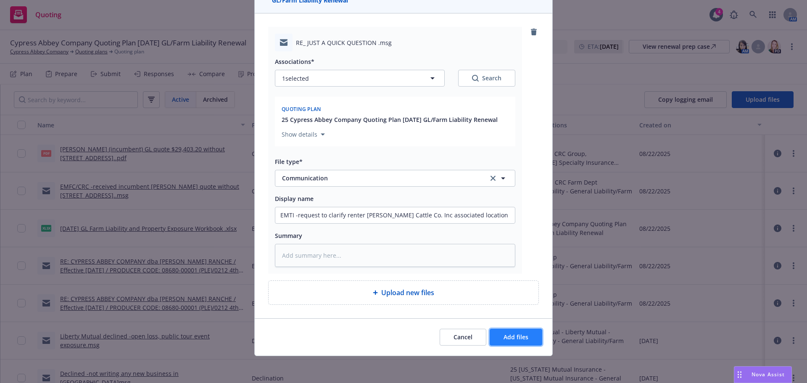
click at [518, 336] on span "Add files" at bounding box center [516, 337] width 25 height 8
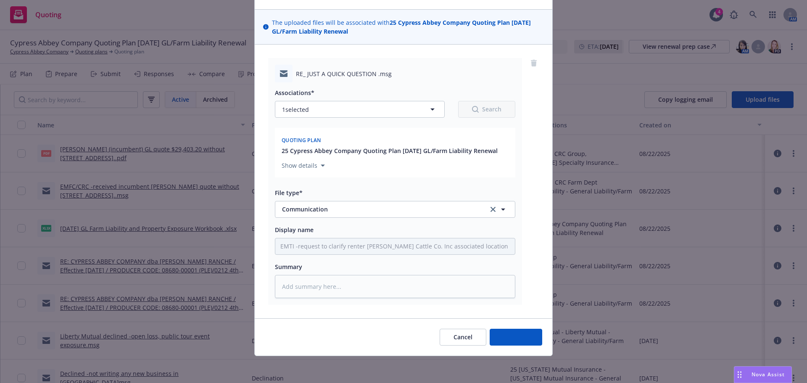
scroll to position [49, 0]
type textarea "x"
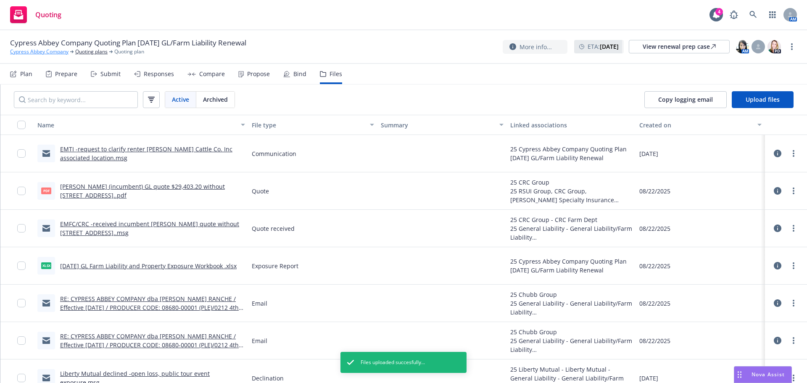
click at [50, 54] on link "Cypress Abbey Company" at bounding box center [39, 52] width 58 height 8
